Goal: Navigation & Orientation: Find specific page/section

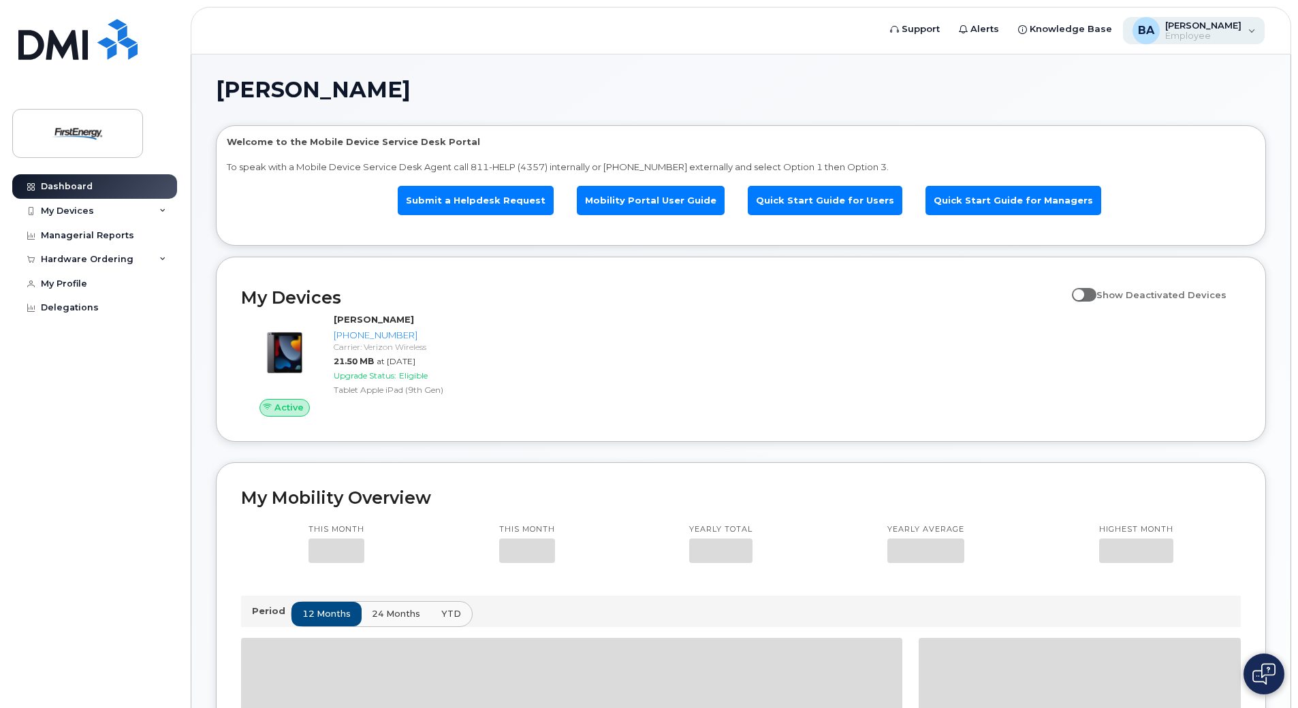
click at [1221, 32] on span "Employee" at bounding box center [1203, 36] width 76 height 11
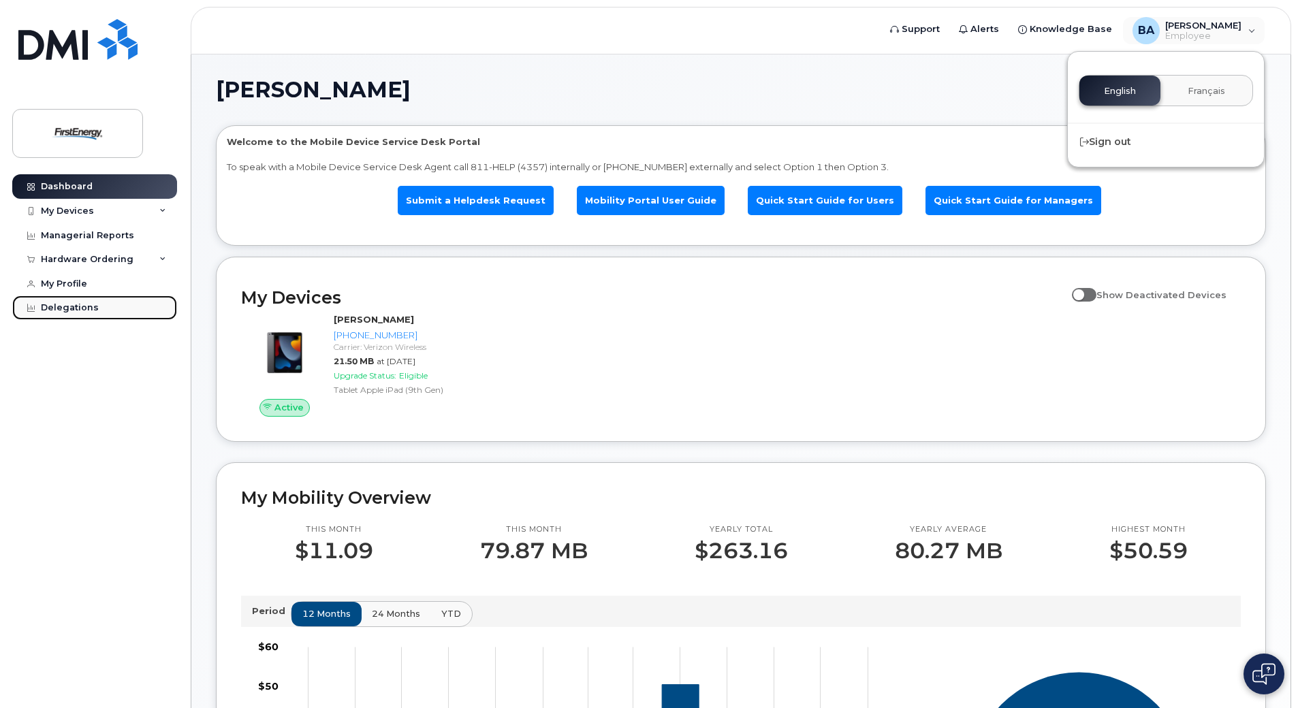
click at [67, 309] on div "Delegations" at bounding box center [70, 307] width 58 height 11
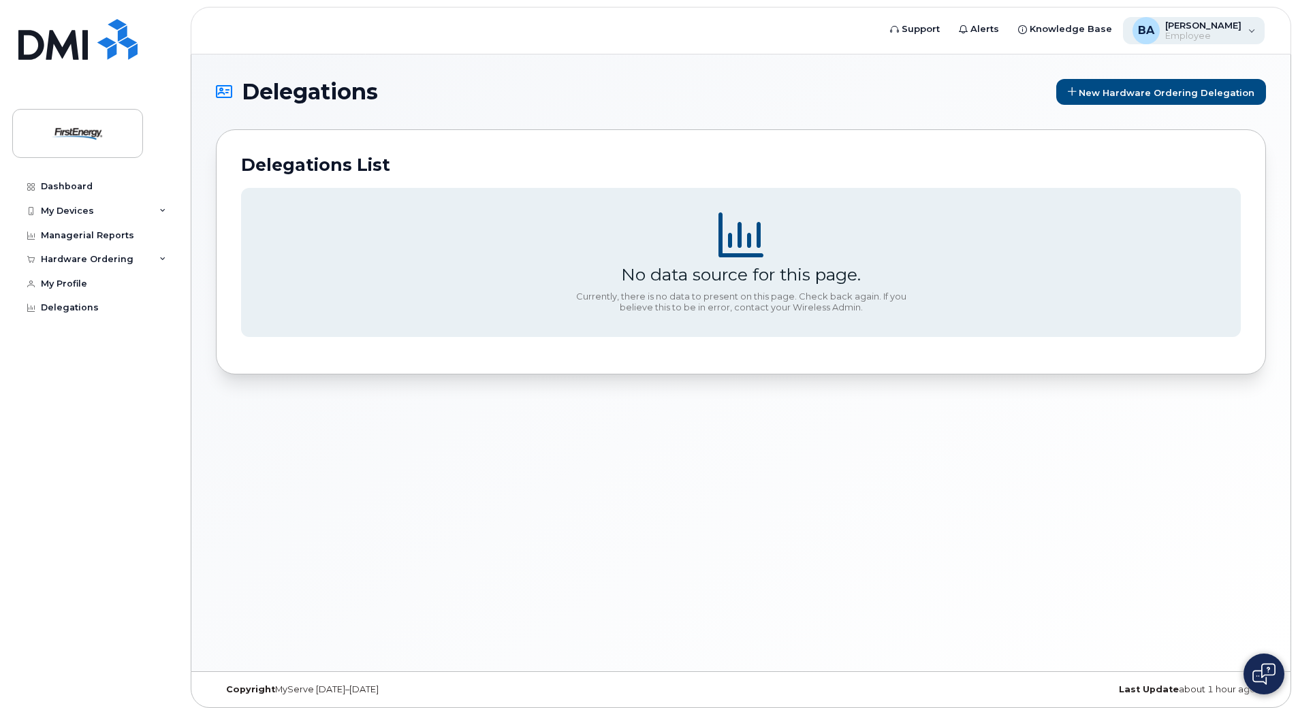
click at [1217, 32] on span "Employee" at bounding box center [1203, 36] width 76 height 11
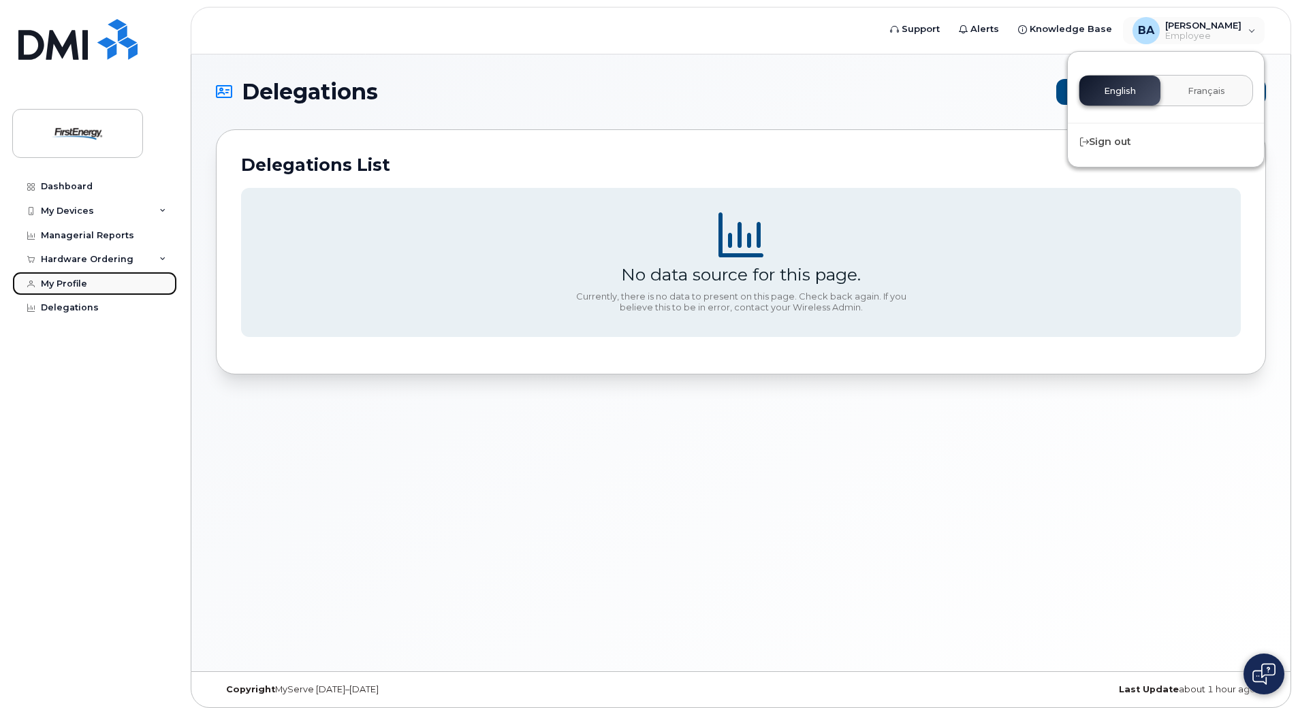
click at [69, 285] on div "My Profile" at bounding box center [64, 284] width 46 height 11
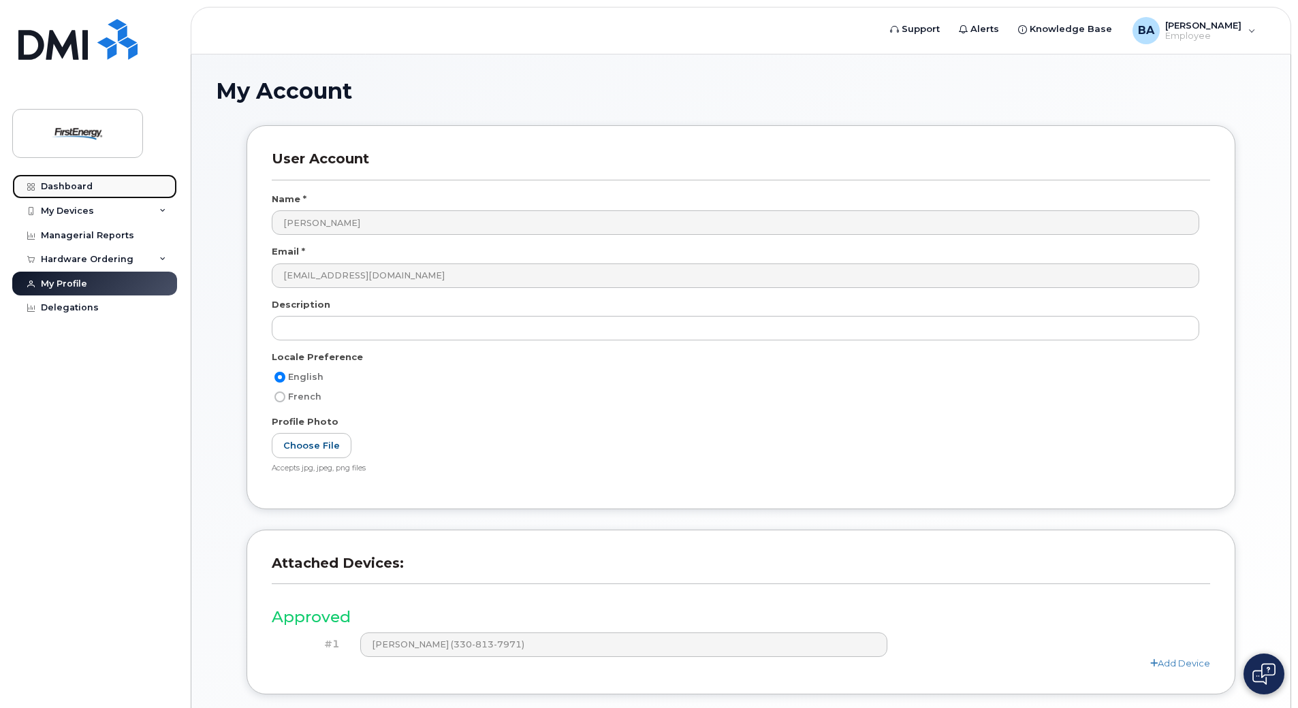
click at [89, 184] on div "Dashboard" at bounding box center [67, 186] width 52 height 11
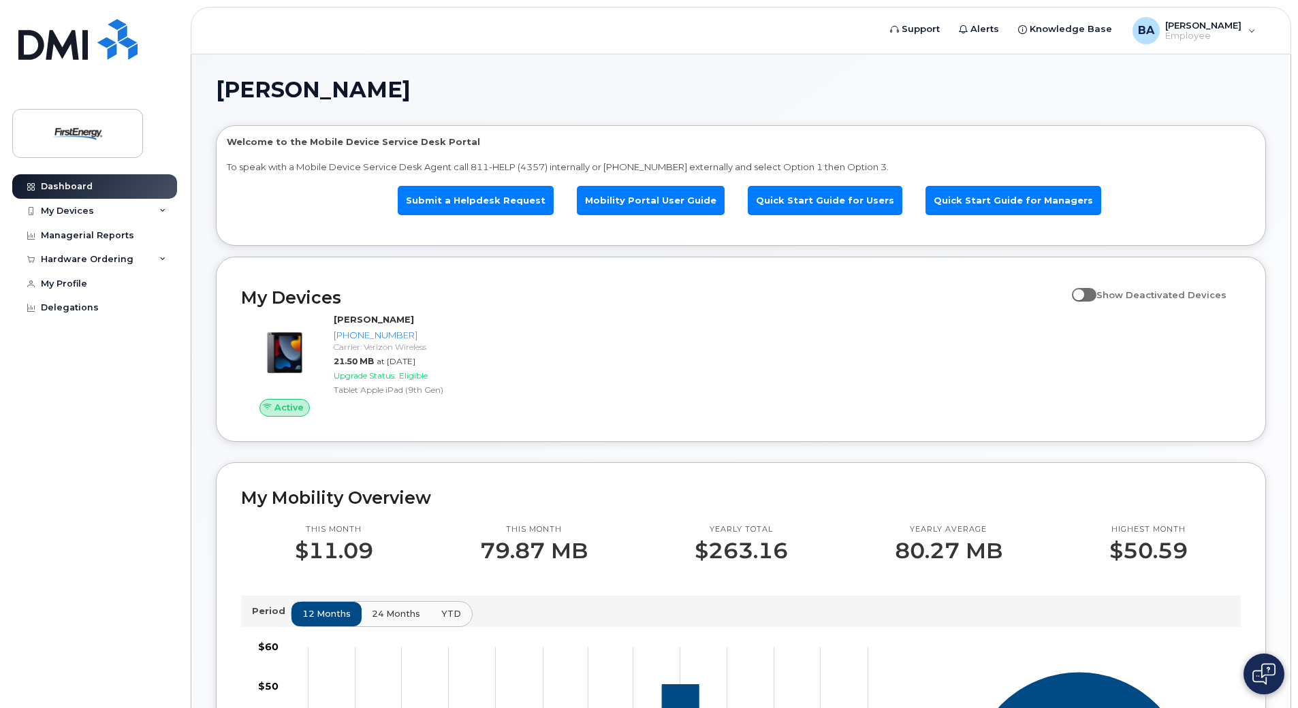
click at [123, 529] on div "Dashboard My Devices Add Device [PHONE_NUMBER] ([PERSON_NAME]) Managerial Repor…" at bounding box center [96, 431] width 168 height 514
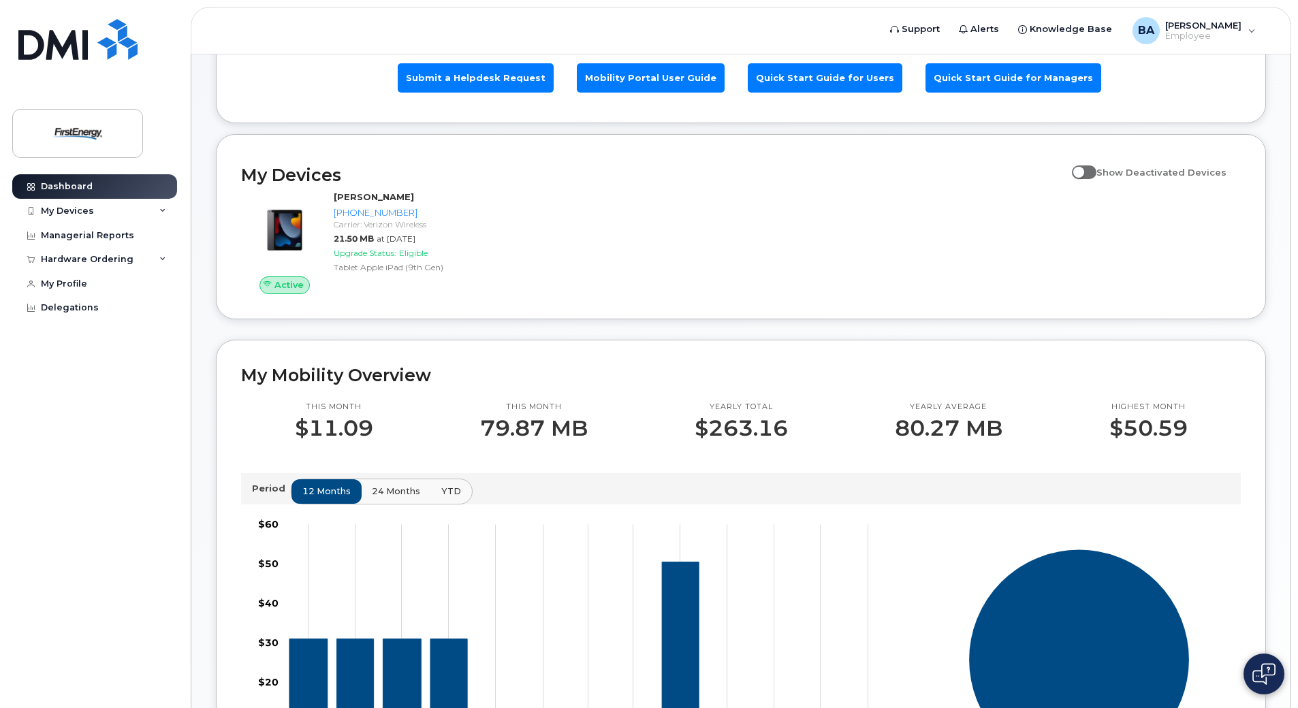
scroll to position [204, 0]
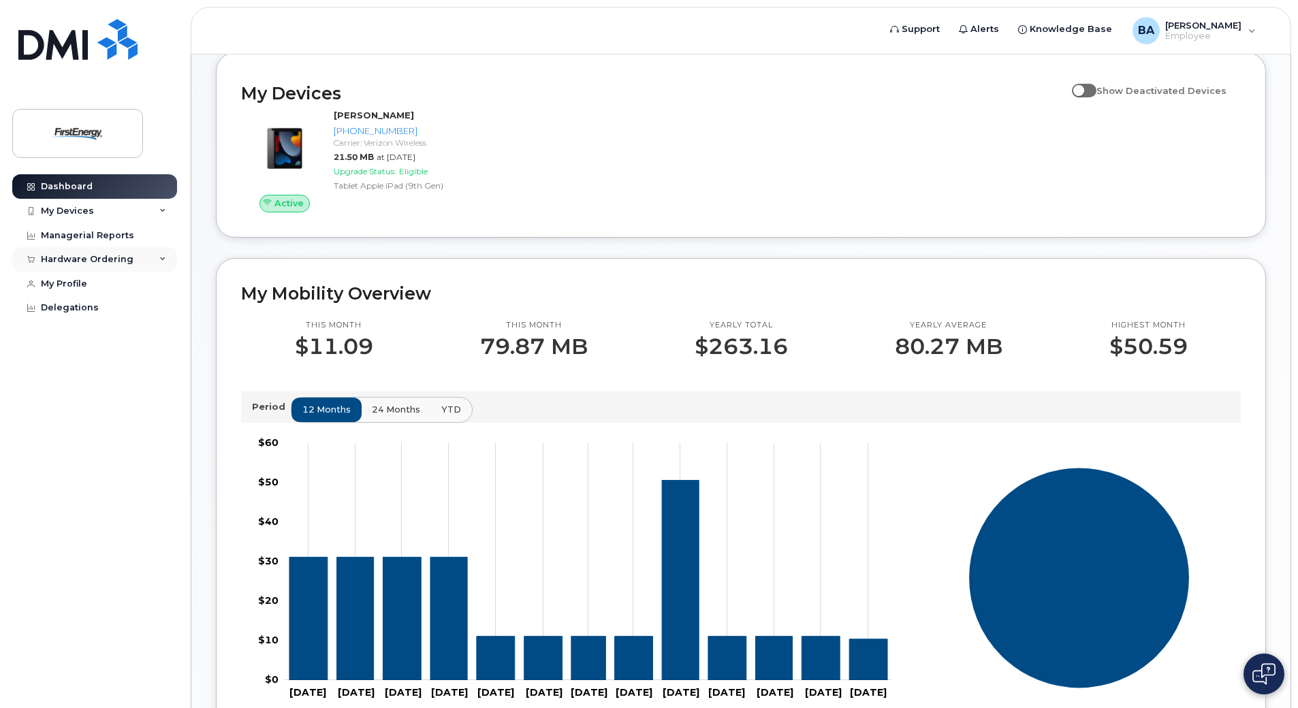
click at [72, 257] on div "Hardware Ordering" at bounding box center [87, 259] width 93 height 11
click at [151, 213] on div "My Devices" at bounding box center [94, 211] width 165 height 25
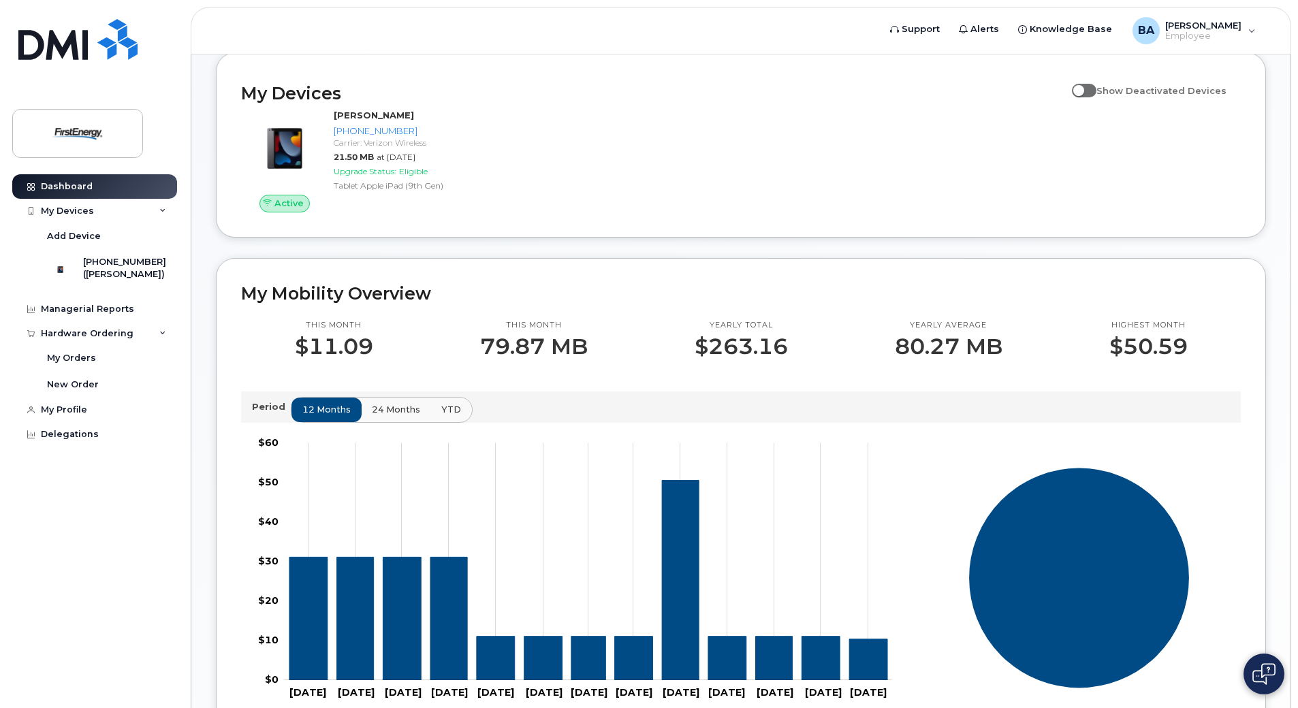
click at [207, 408] on div "[PERSON_NAME] Welcome to the Mobile Device Service Desk Portal To speak with a …" at bounding box center [740, 435] width 1099 height 1171
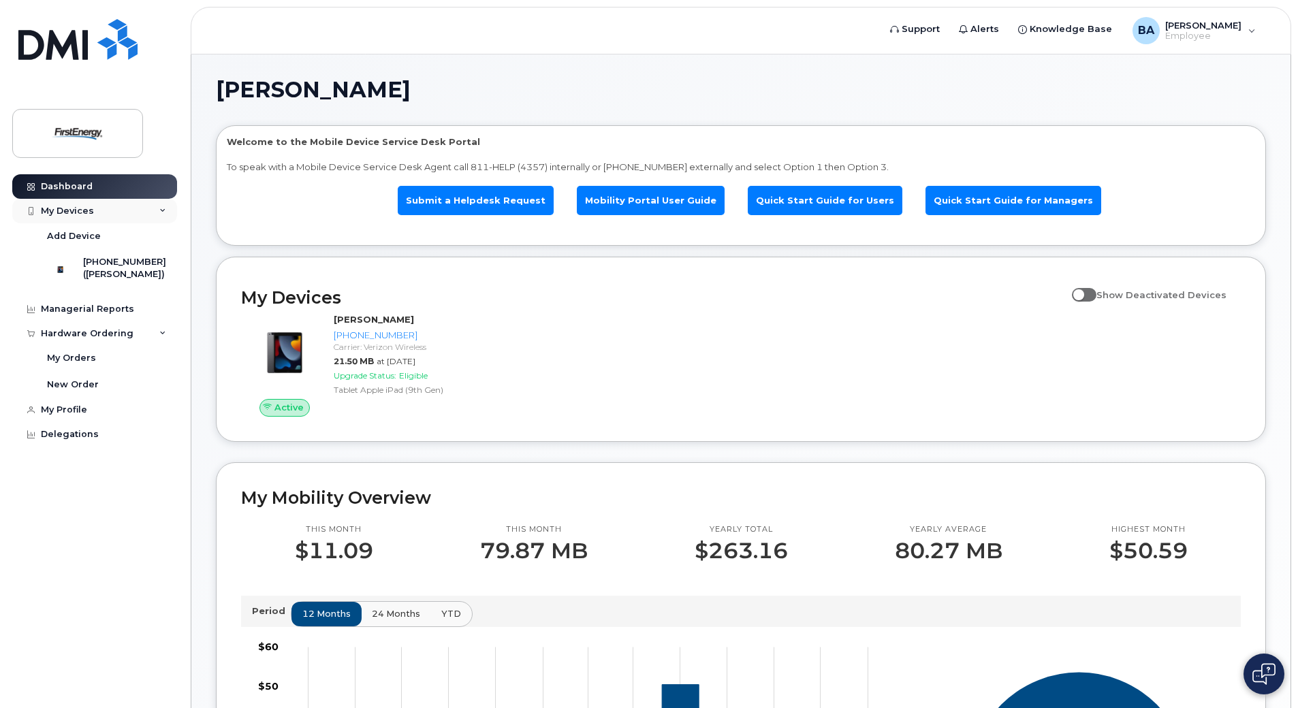
drag, startPoint x: 97, startPoint y: 210, endPoint x: 97, endPoint y: 202, distance: 8.9
click at [97, 210] on div "My Devices" at bounding box center [94, 211] width 165 height 25
click at [95, 193] on link "Dashboard" at bounding box center [94, 186] width 165 height 25
